Goal: Find specific page/section: Find specific page/section

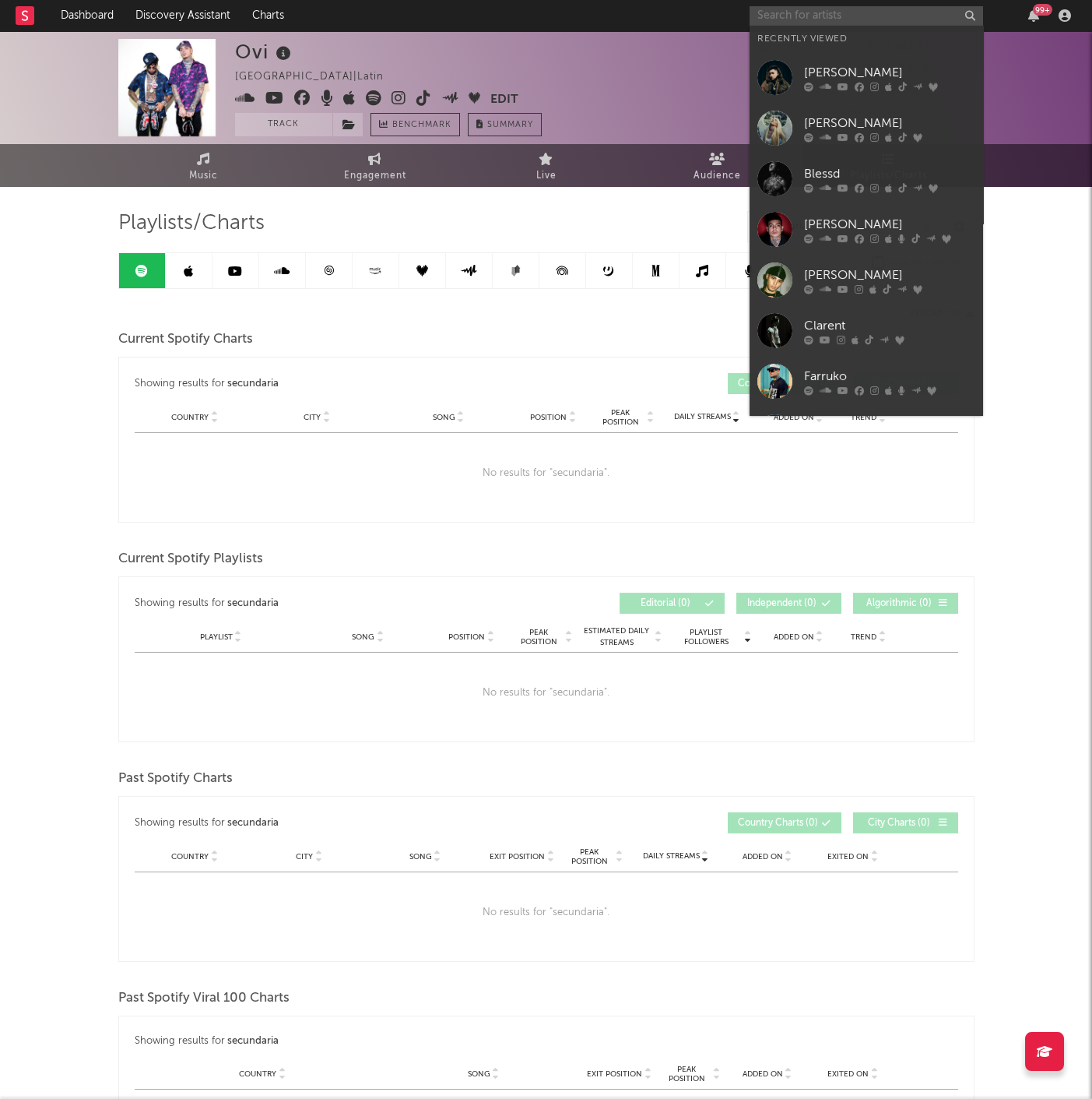
click at [789, 19] on input "text" at bounding box center [866, 16] width 234 height 20
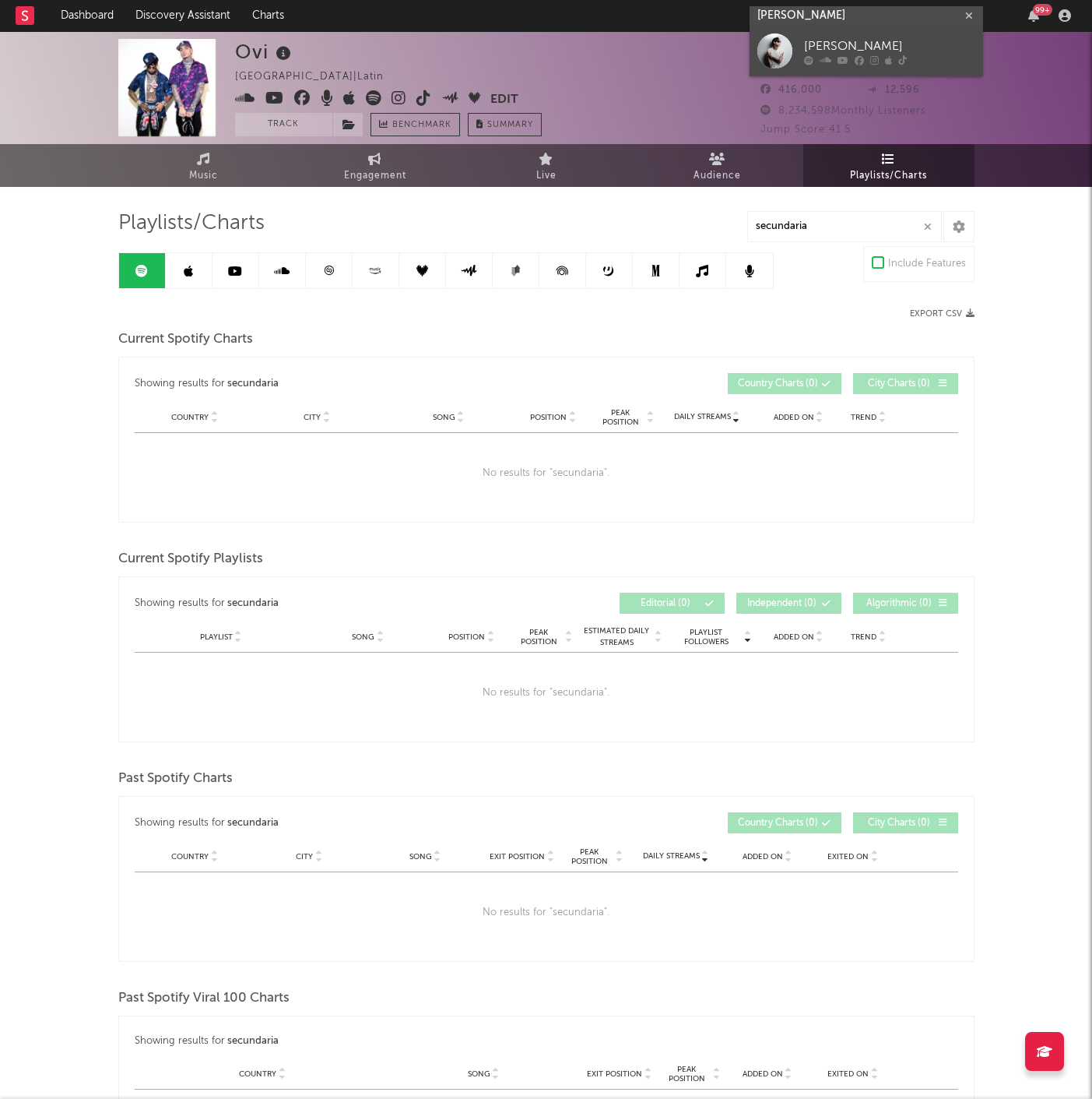
type input "[PERSON_NAME]"
click at [828, 41] on div "[PERSON_NAME]" at bounding box center [889, 46] width 171 height 19
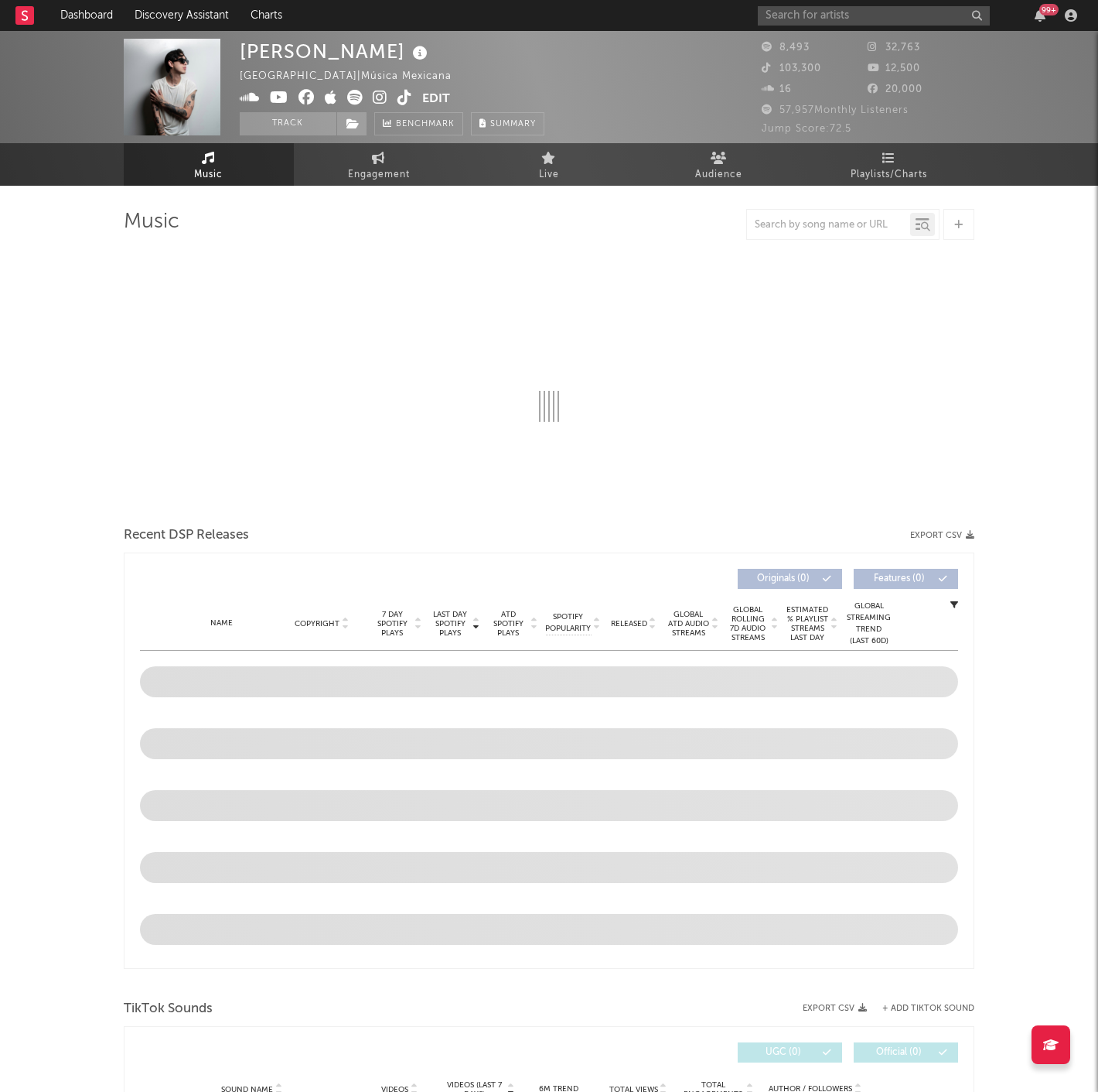
select select "6m"
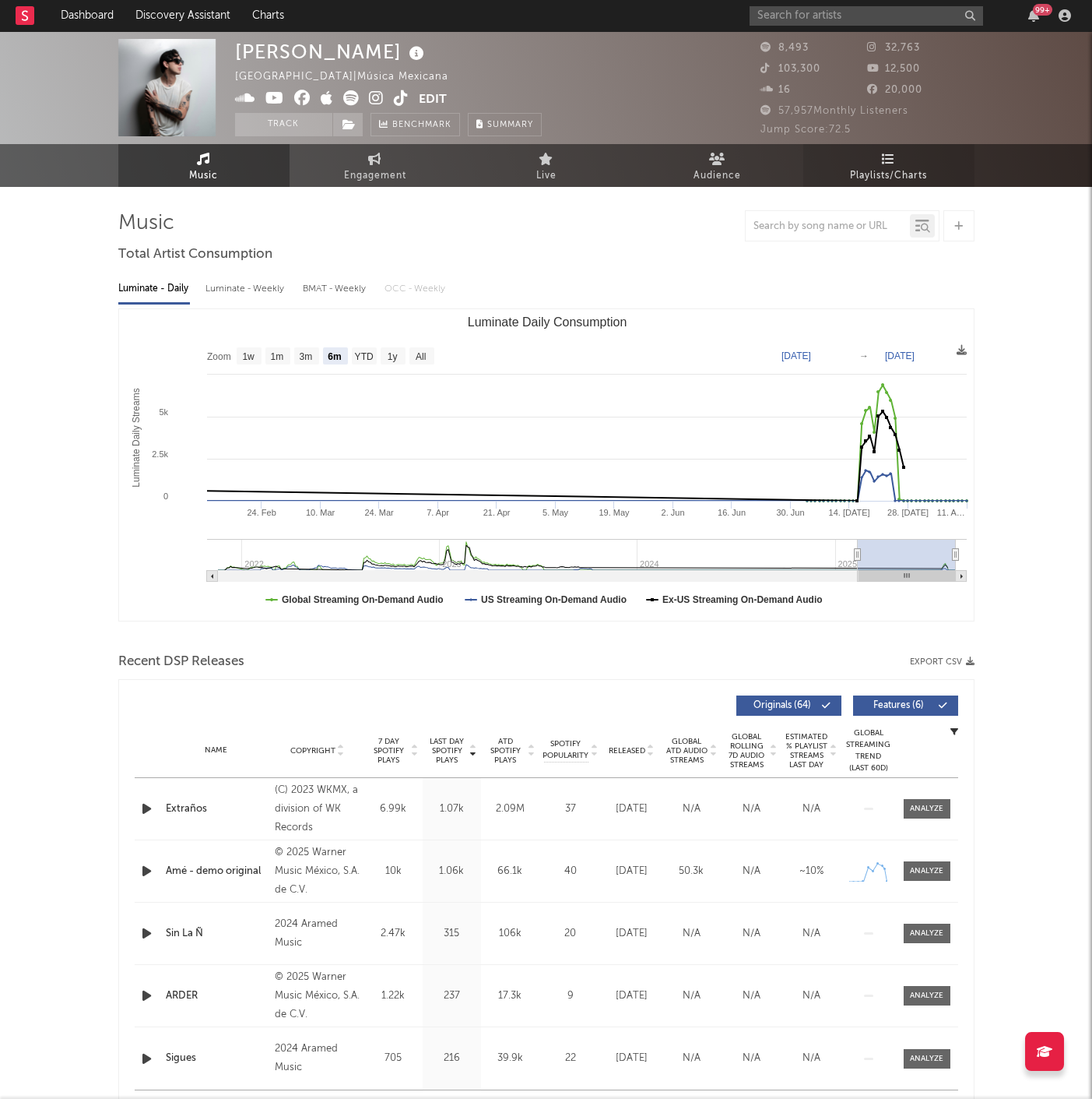
click at [873, 183] on span "Playlists/Charts" at bounding box center [888, 176] width 77 height 19
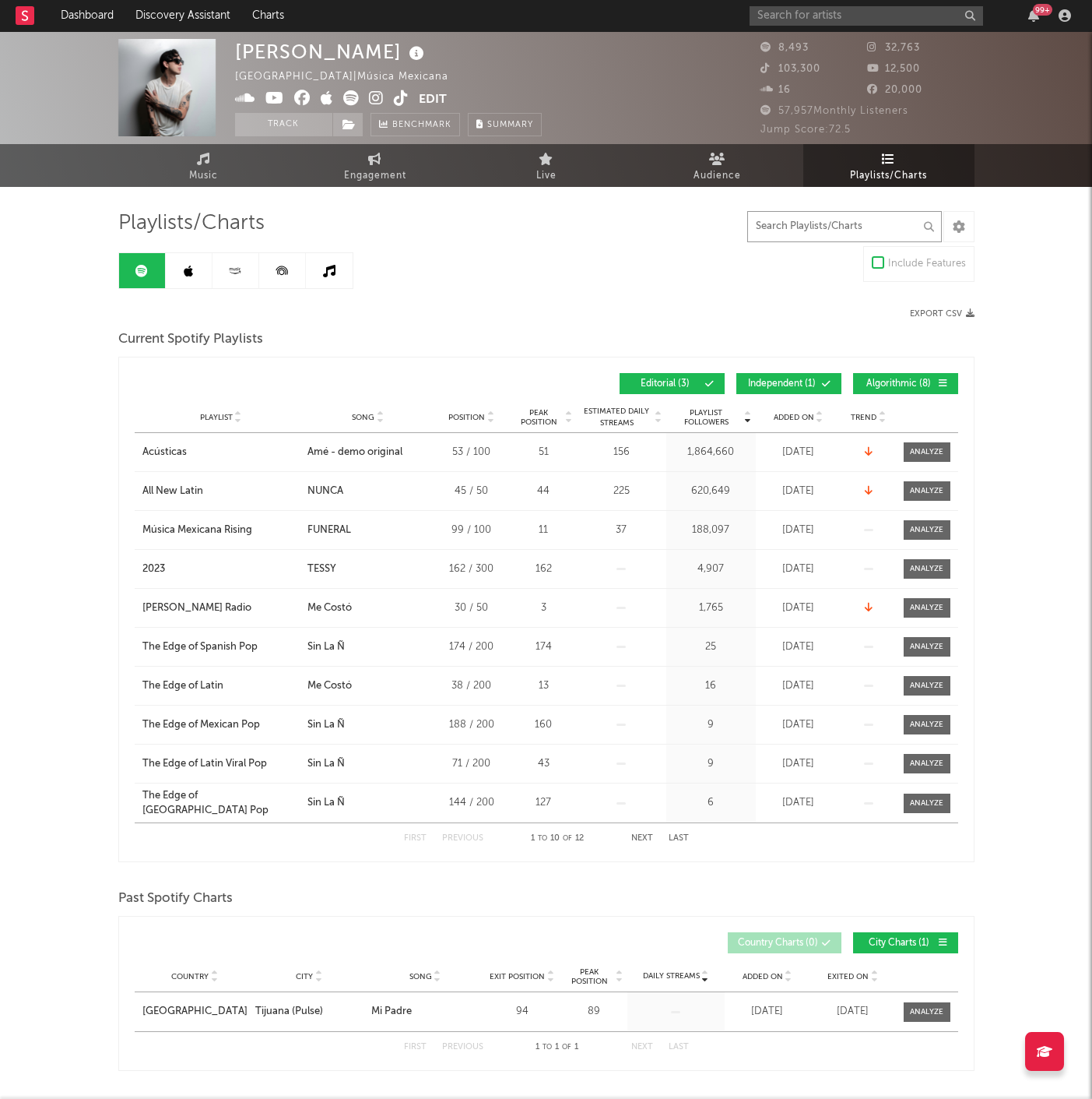
click at [838, 229] on input "text" at bounding box center [844, 226] width 194 height 31
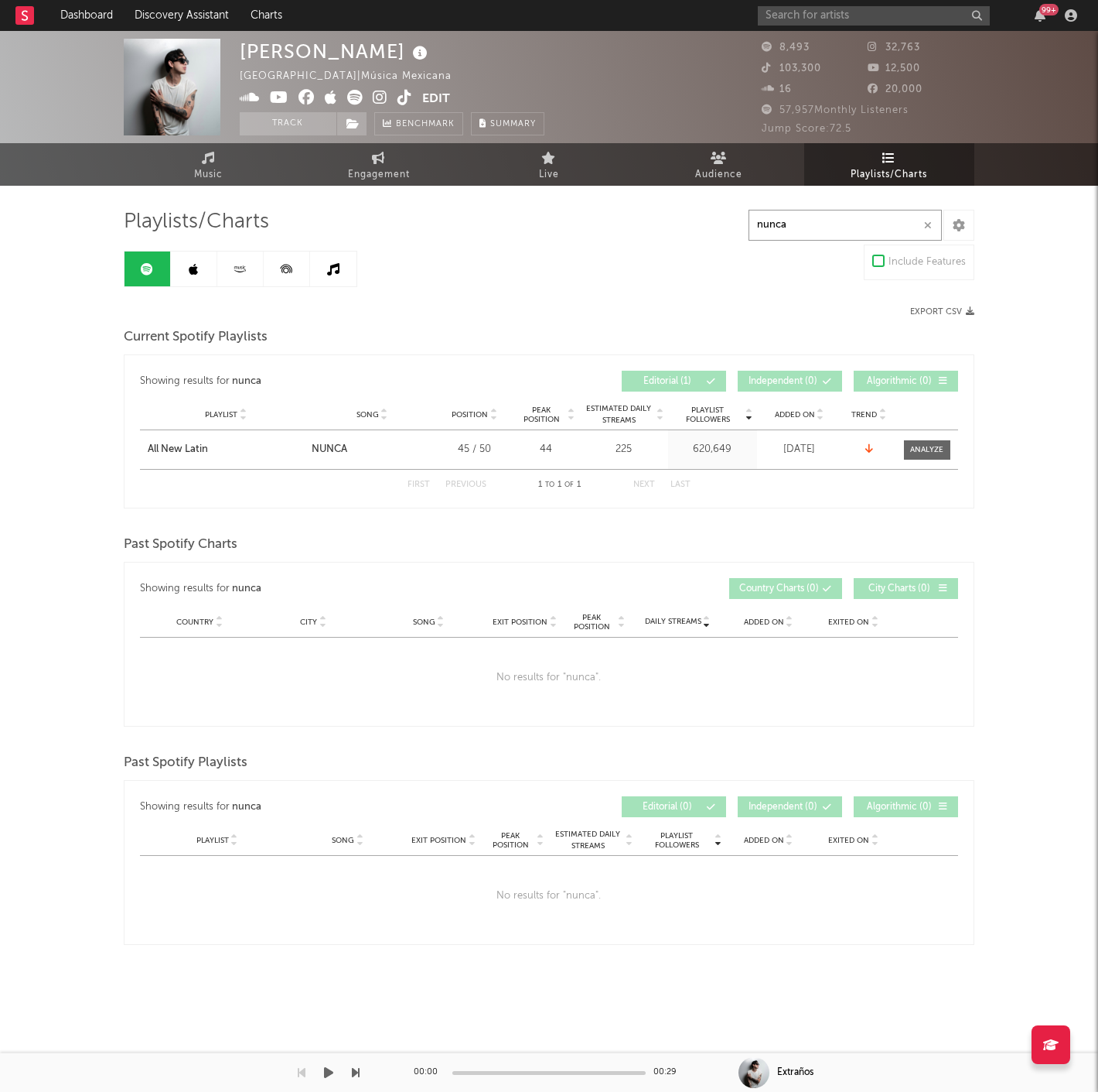
type input "nunca"
